Goal: Browse casually

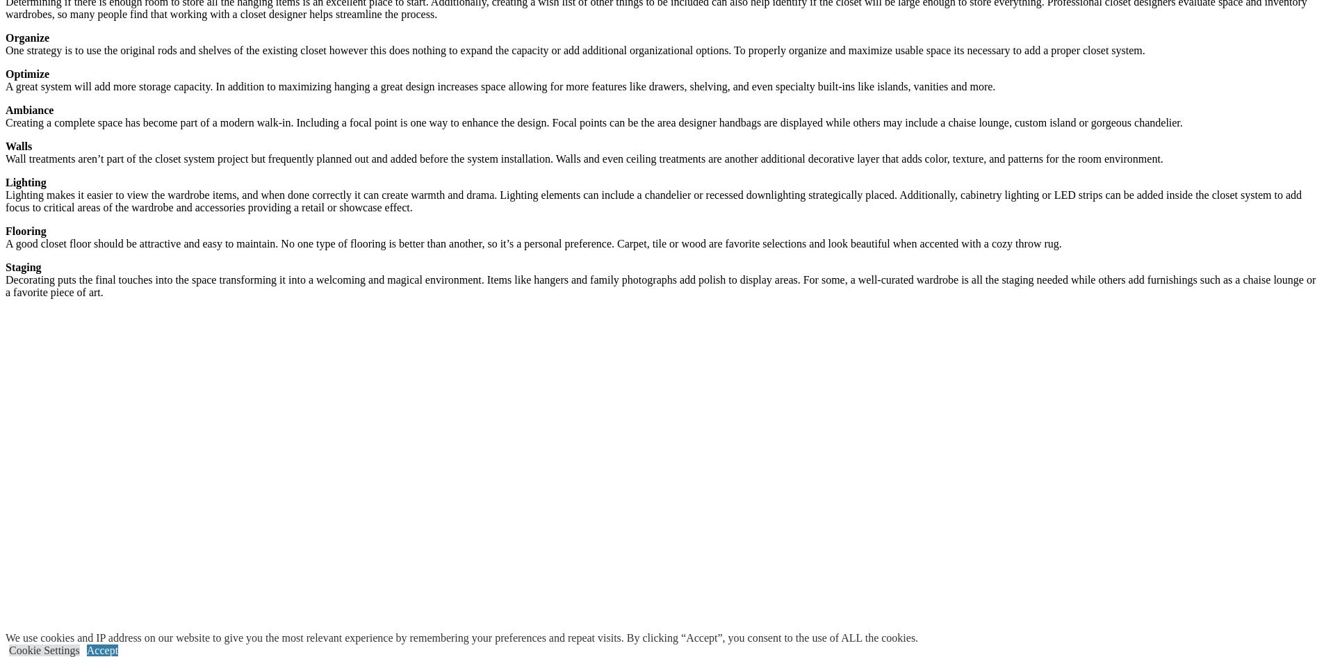
scroll to position [2154, 0]
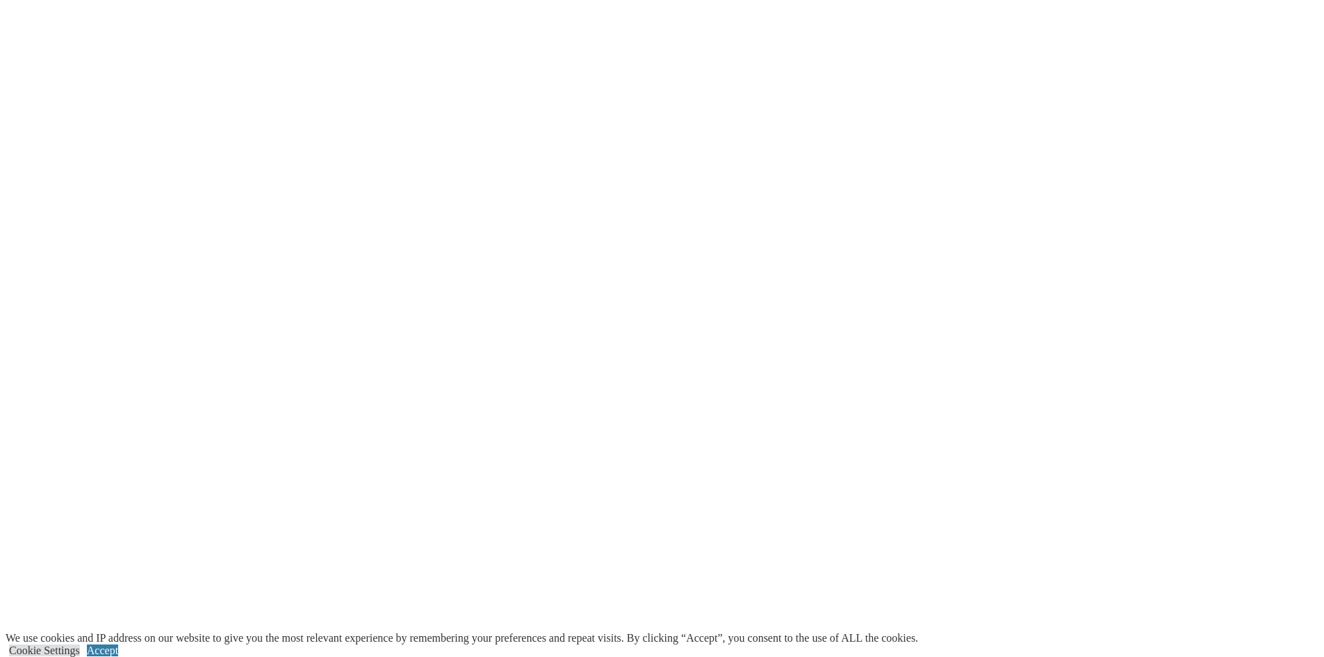
scroll to position [2987, 0]
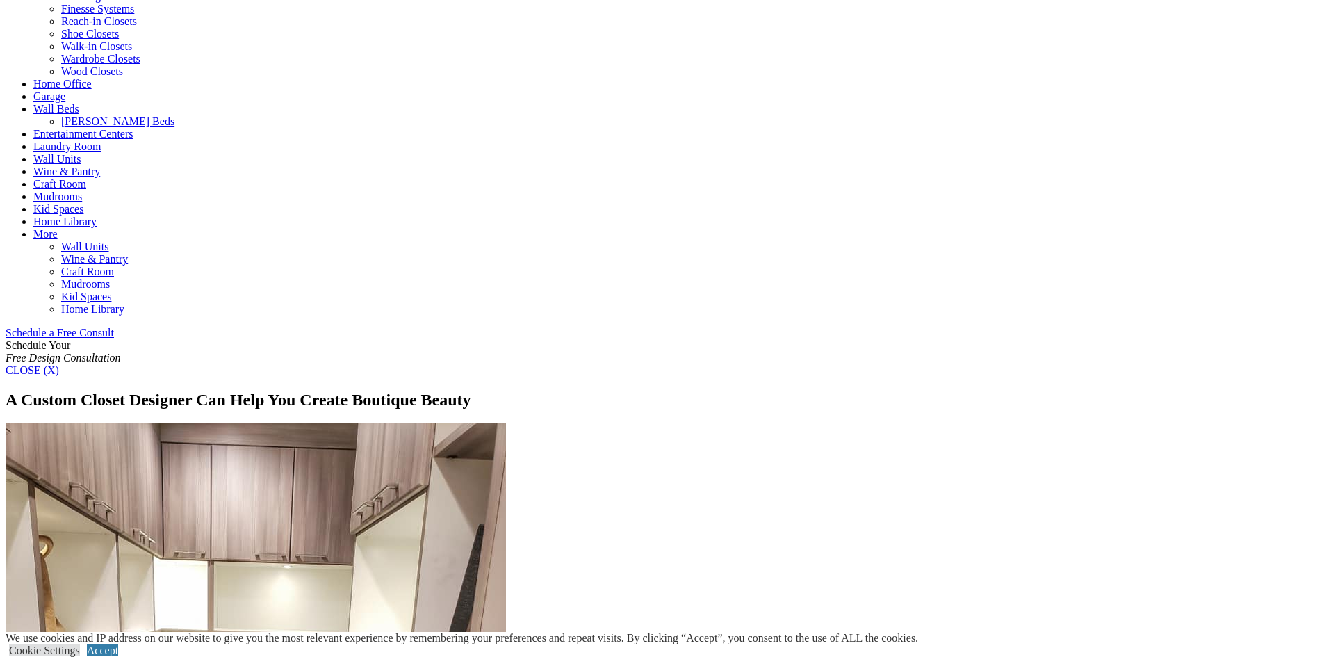
scroll to position [486, 0]
